Goal: Check status

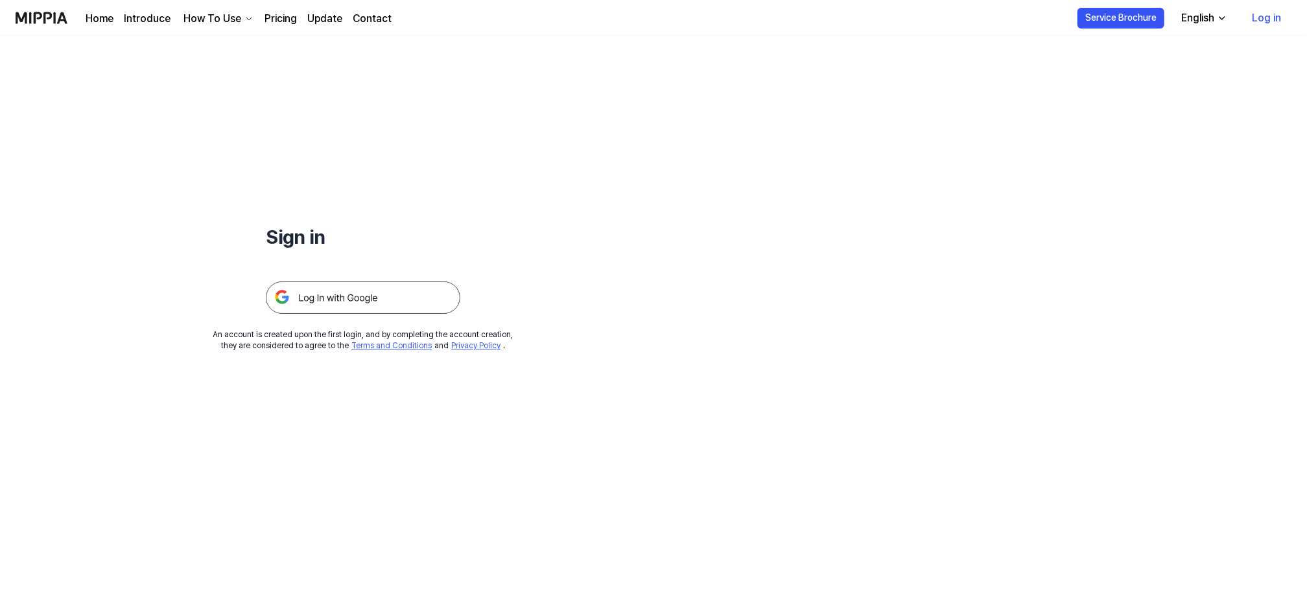
click at [306, 293] on img at bounding box center [363, 297] width 194 height 32
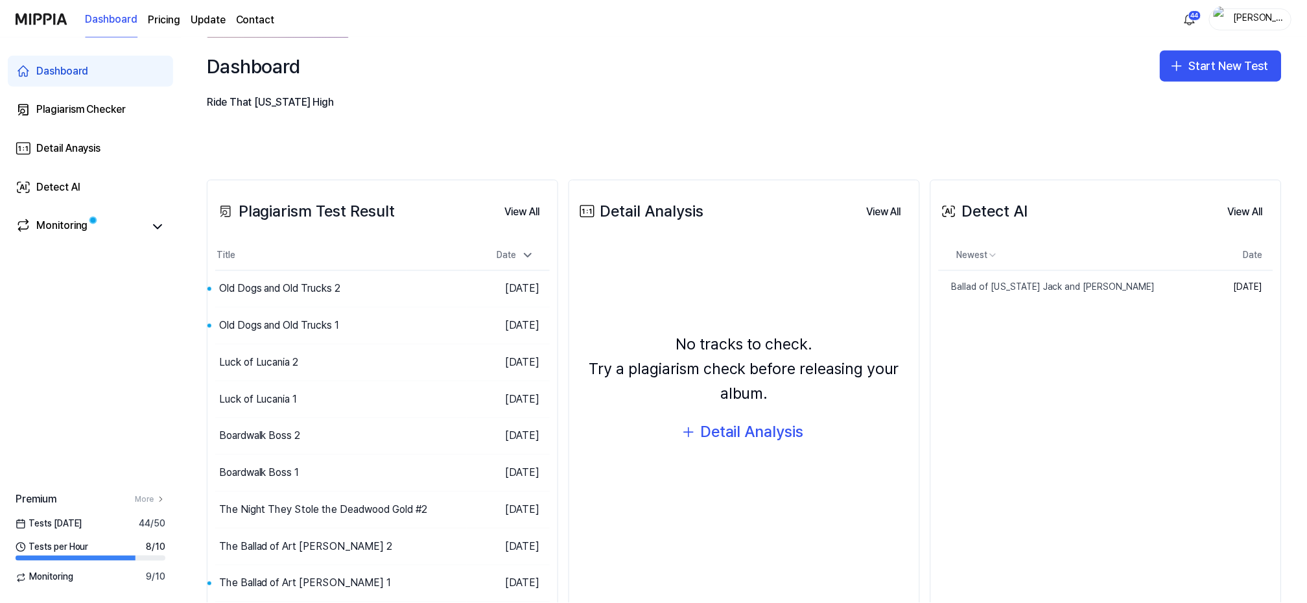
scroll to position [173, 0]
click at [338, 321] on div "Old Dogs and Old Trucks 1" at bounding box center [280, 325] width 121 height 16
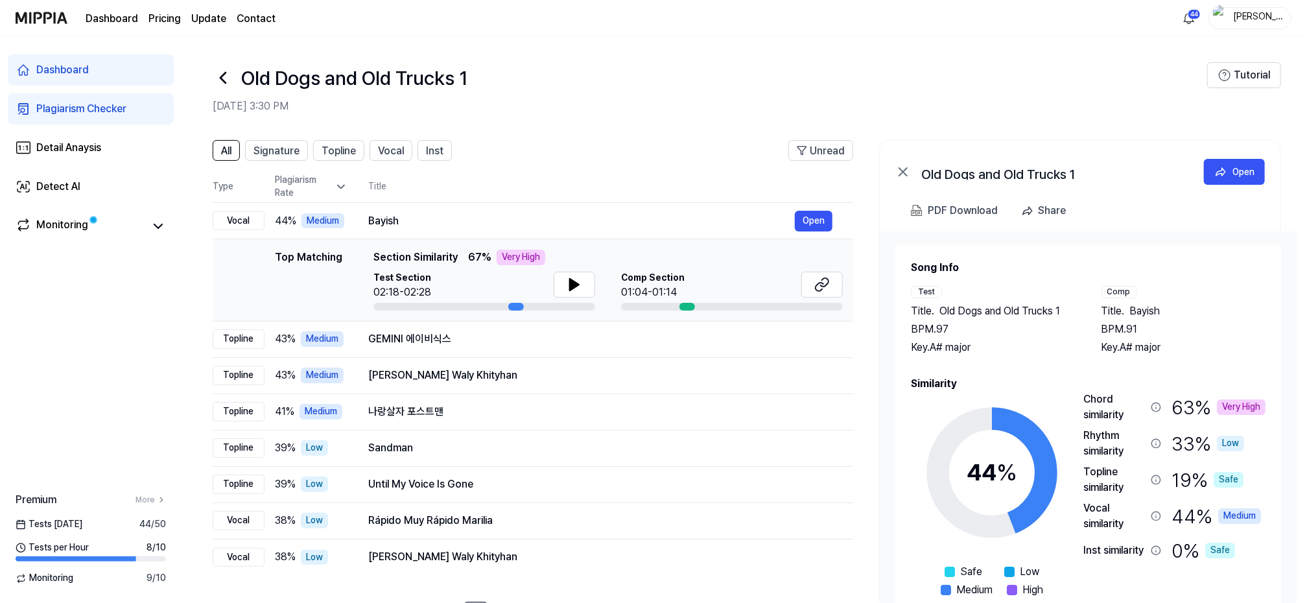
click at [222, 75] on icon at bounding box center [222, 78] width 5 height 10
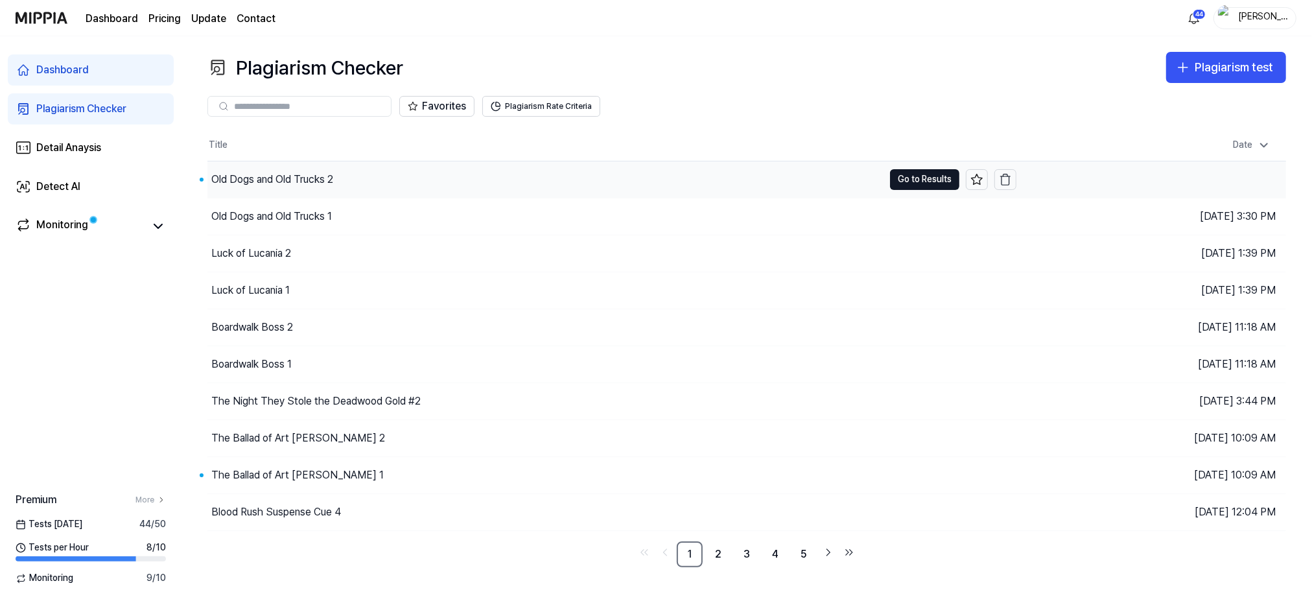
click at [250, 177] on div "Old Dogs and Old Trucks 2" at bounding box center [272, 180] width 122 height 16
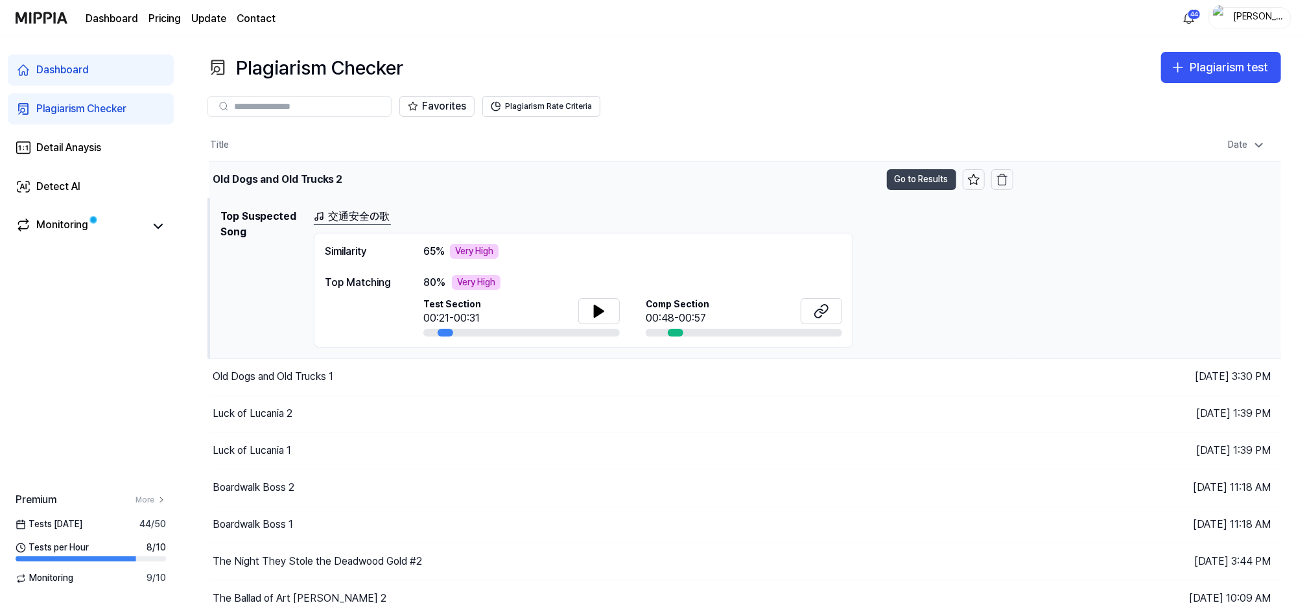
click at [910, 174] on button "Go to Results" at bounding box center [921, 179] width 69 height 21
